Goal: Information Seeking & Learning: Find specific fact

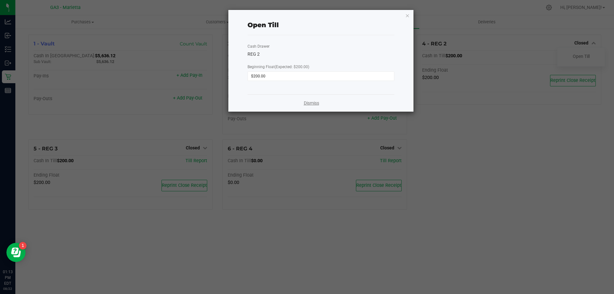
click at [318, 102] on link "Dismiss" at bounding box center [311, 103] width 15 height 7
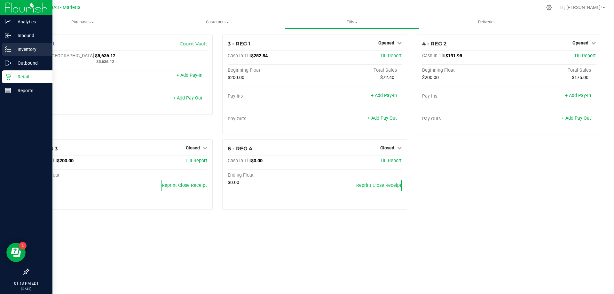
click at [13, 45] on div "Inventory" at bounding box center [27, 49] width 51 height 13
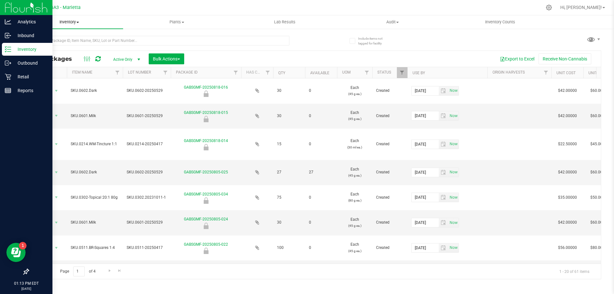
click at [71, 22] on span "Inventory" at bounding box center [69, 22] width 108 height 6
click at [49, 46] on span "All inventory" at bounding box center [36, 45] width 43 height 5
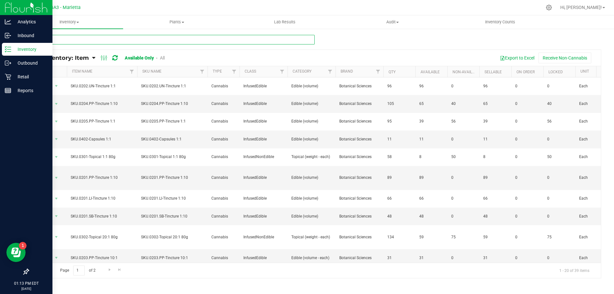
click at [117, 41] on input "text" at bounding box center [171, 40] width 287 height 10
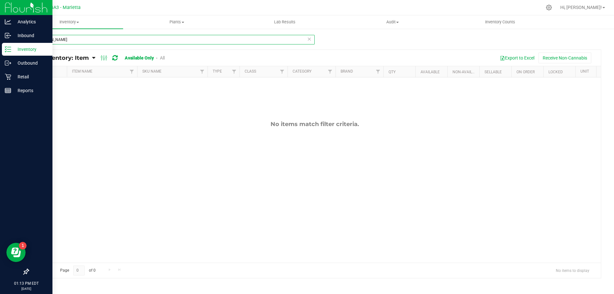
type input "[PERSON_NAME]"
